Goal: Task Accomplishment & Management: Manage account settings

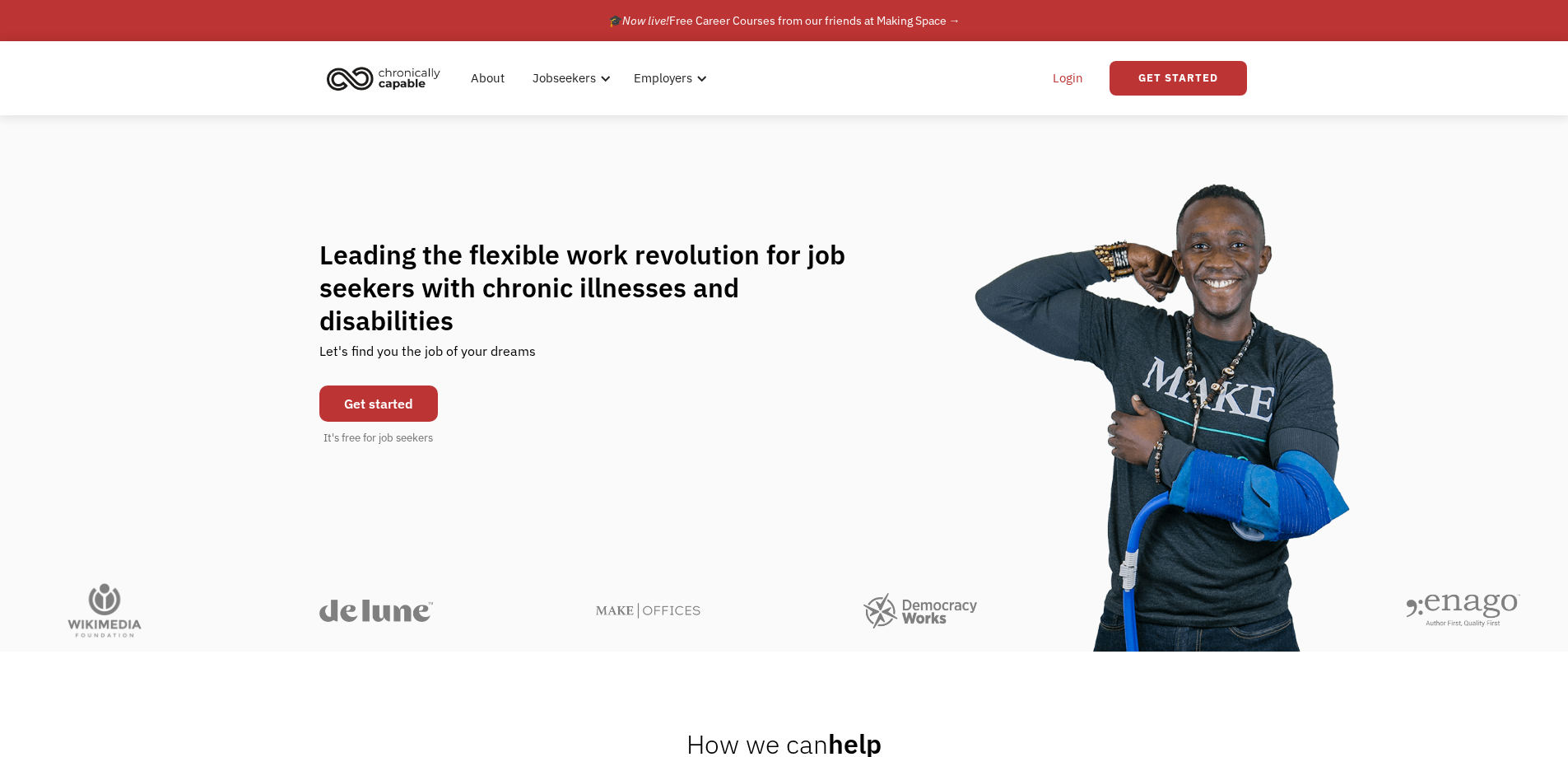
click at [1054, 77] on link "Login" at bounding box center [1068, 78] width 50 height 53
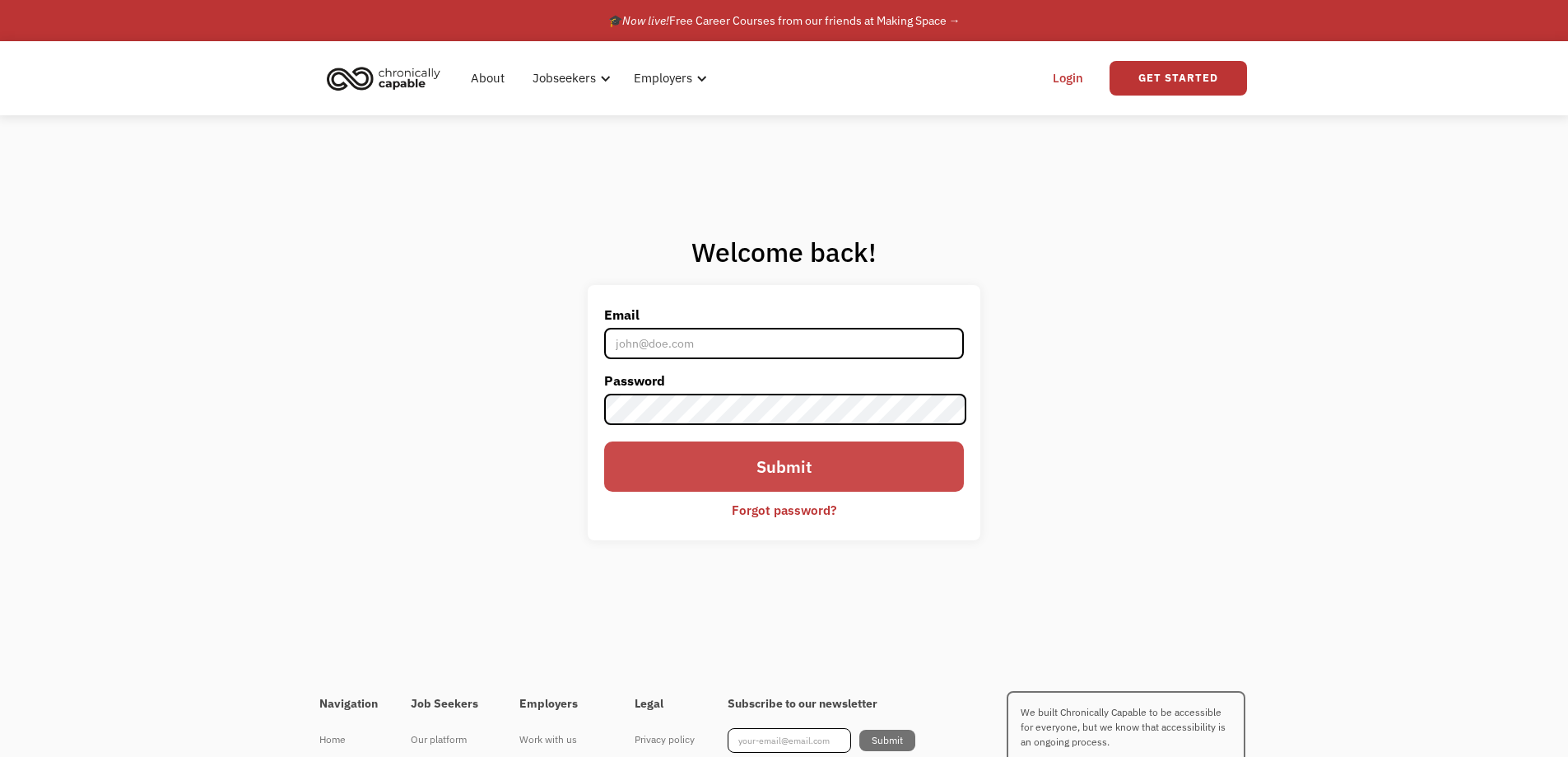
type input "[EMAIL_ADDRESS][DOMAIN_NAME]"
click at [778, 467] on input "Submit" at bounding box center [783, 466] width 358 height 50
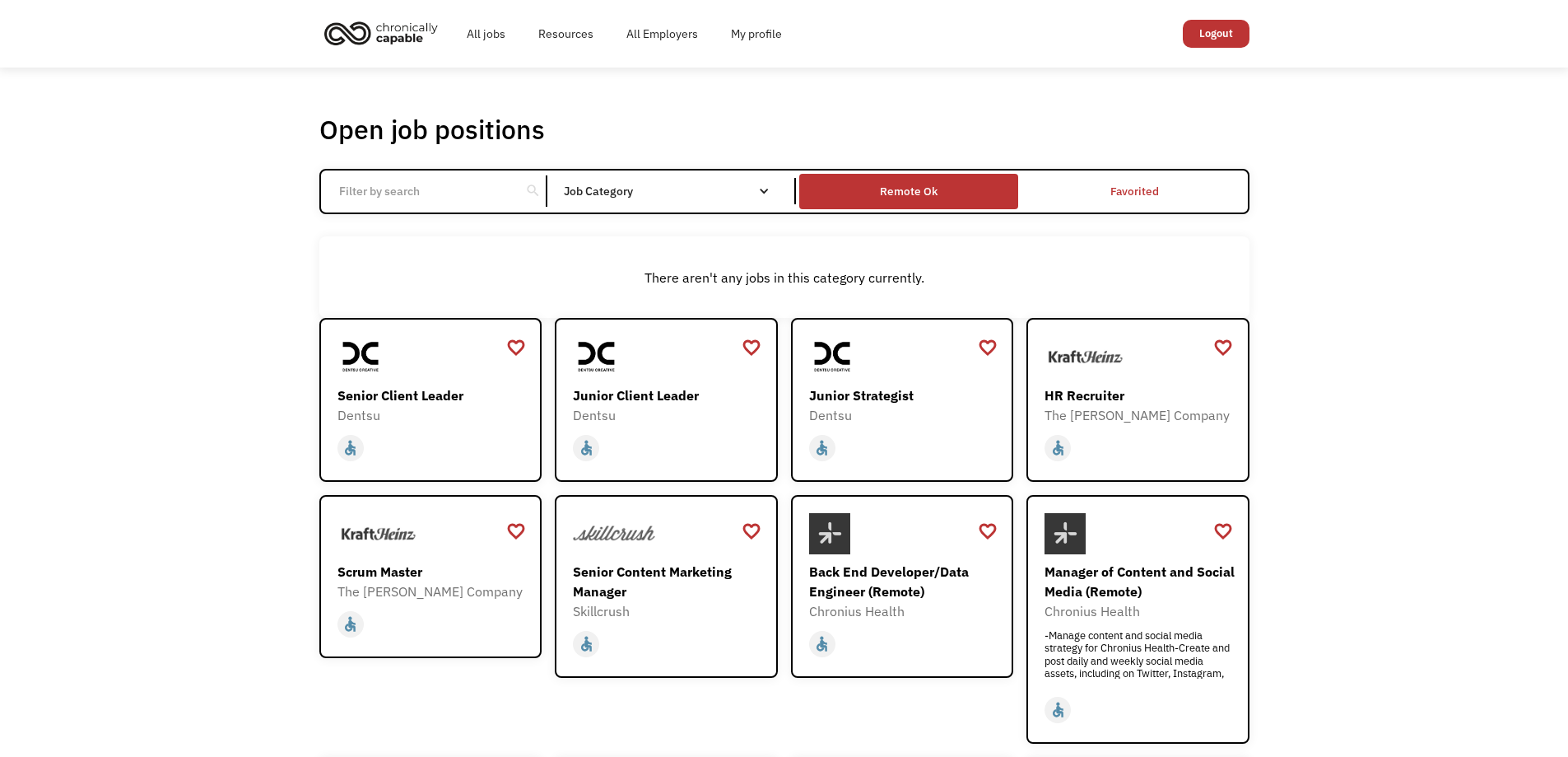
click at [906, 196] on div "Remote Ok" at bounding box center [909, 191] width 57 height 19
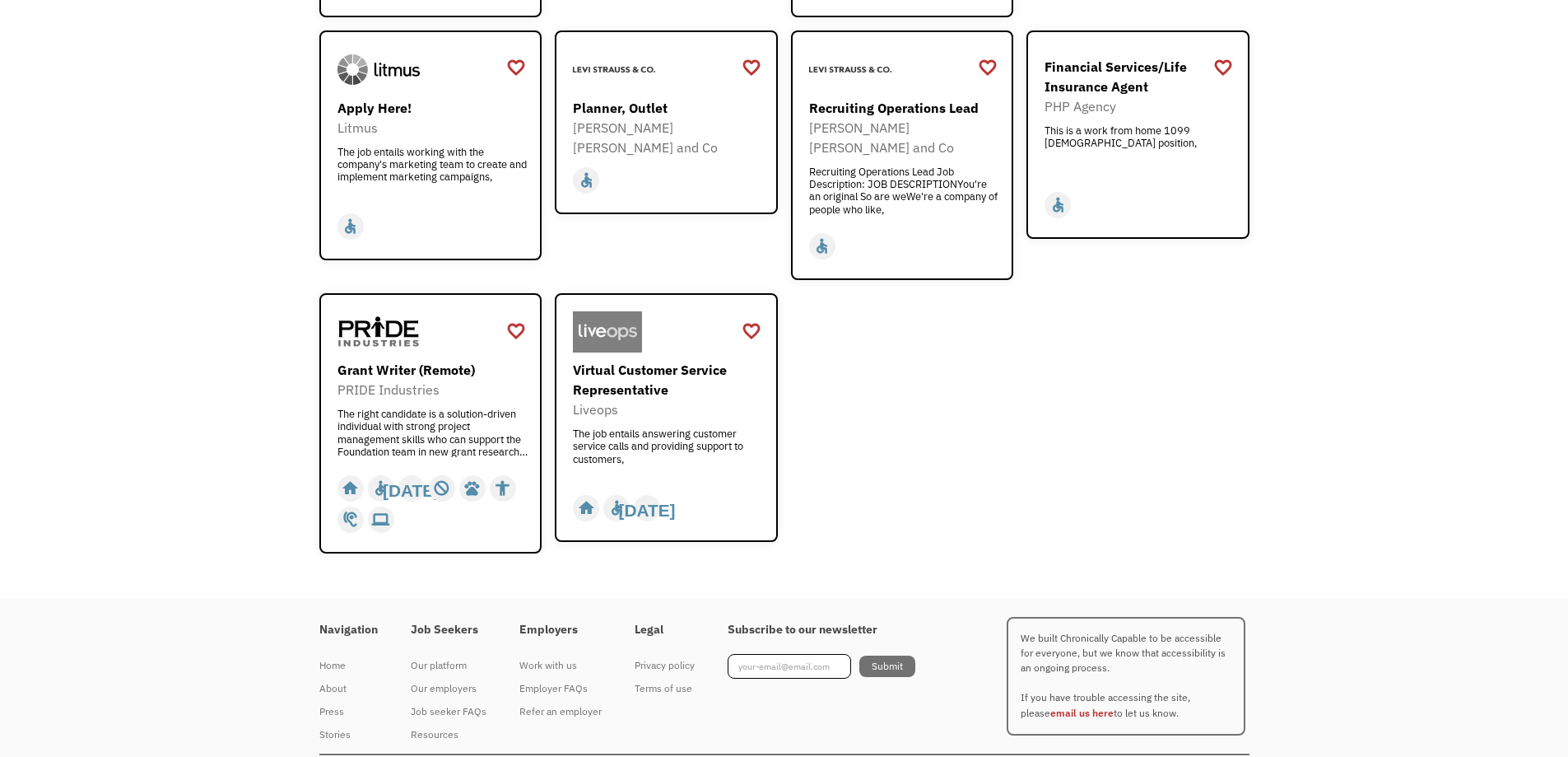
scroll to position [2050, 0]
